Goal: Obtain resource: Download file/media

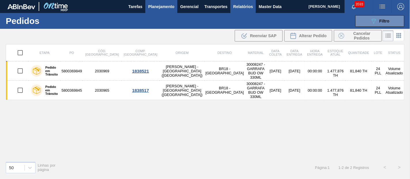
click at [232, 8] on span "Relatórios" at bounding box center [244, 6] width 20 height 7
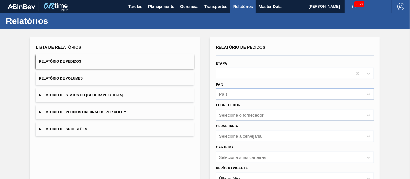
click at [75, 121] on div "Lista de Relatórios Relatório de Pedidos Relatório de Volumes Relatório de Stat…" at bounding box center [115, 89] width 158 height 93
click at [78, 113] on span "Relatório de Pedidos Originados por Volume" at bounding box center [84, 112] width 90 height 4
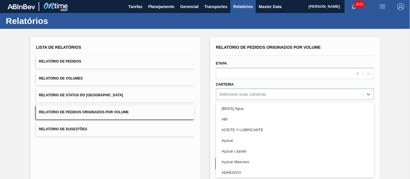
click at [232, 96] on div "option [BEES] Água focused, 1 of 101. 101 results available. Use Up and Down to…" at bounding box center [295, 94] width 158 height 11
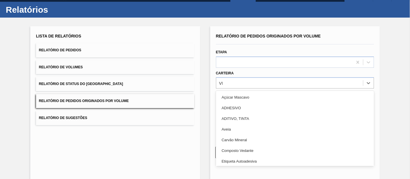
scroll to position [12, 0]
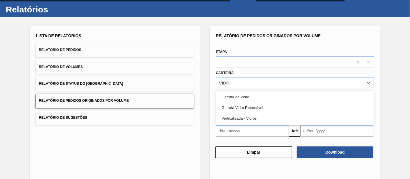
type input "VIDRO"
click at [232, 96] on div "Garrafa de Vidro" at bounding box center [295, 97] width 158 height 11
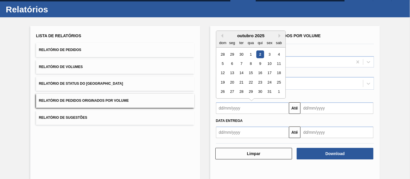
drag, startPoint x: 247, startPoint y: 107, endPoint x: 242, endPoint y: 111, distance: 7.0
click at [232, 107] on input "text" at bounding box center [252, 108] width 73 height 12
click at [223, 35] on div "outubro 2025" at bounding box center [250, 35] width 69 height 5
click at [221, 34] on button "Previous Month" at bounding box center [221, 36] width 4 height 4
click at [232, 51] on div "1" at bounding box center [232, 55] width 8 height 8
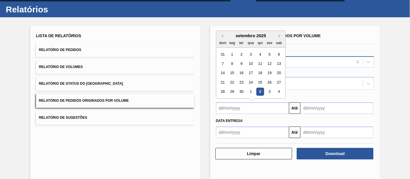
type input "[DATE]"
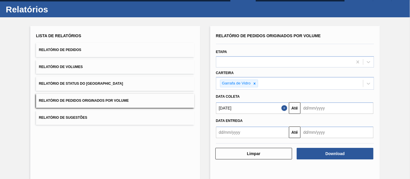
click at [232, 107] on input "text" at bounding box center [337, 108] width 73 height 12
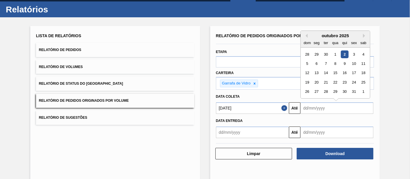
drag, startPoint x: 353, startPoint y: 53, endPoint x: 350, endPoint y: 73, distance: 21.1
click at [232, 53] on div "3" at bounding box center [354, 55] width 8 height 8
type input "[DATE]"
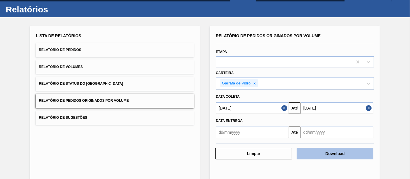
click at [232, 154] on button "Download" at bounding box center [335, 154] width 77 height 12
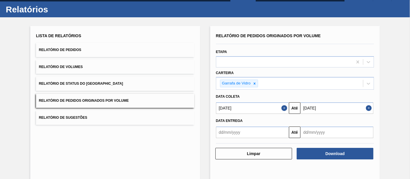
scroll to position [0, 0]
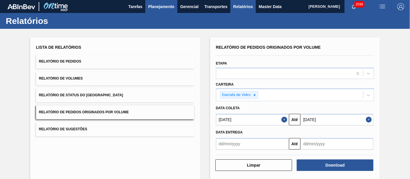
click at [168, 9] on span "Planejamento" at bounding box center [161, 6] width 26 height 7
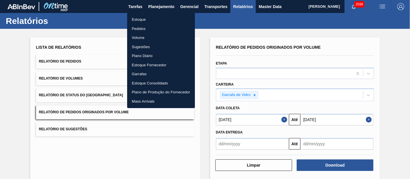
click at [142, 27] on li "Pedidos" at bounding box center [161, 28] width 68 height 9
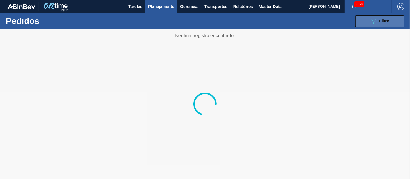
click at [232, 21] on icon "089F7B8B-B2A5-4AFE-B5C0-19BA573D28AC" at bounding box center [374, 21] width 7 height 7
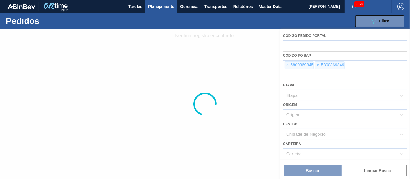
click at [232, 65] on div at bounding box center [205, 104] width 410 height 150
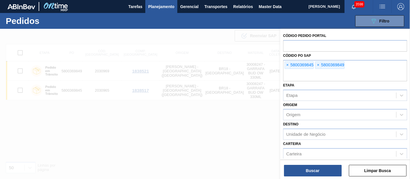
click at [232, 65] on span "×" at bounding box center [287, 65] width 5 height 7
click at [232, 70] on input "text" at bounding box center [345, 75] width 124 height 11
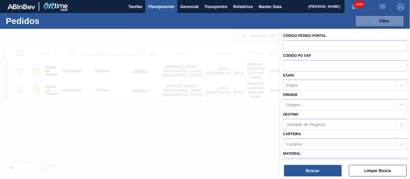
click at [232, 65] on input "text" at bounding box center [345, 65] width 124 height 11
paste input "text"
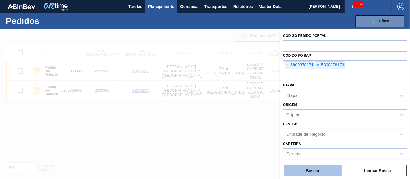
click at [232, 171] on button "Buscar" at bounding box center [313, 171] width 58 height 12
